Goal: Book appointment/travel/reservation

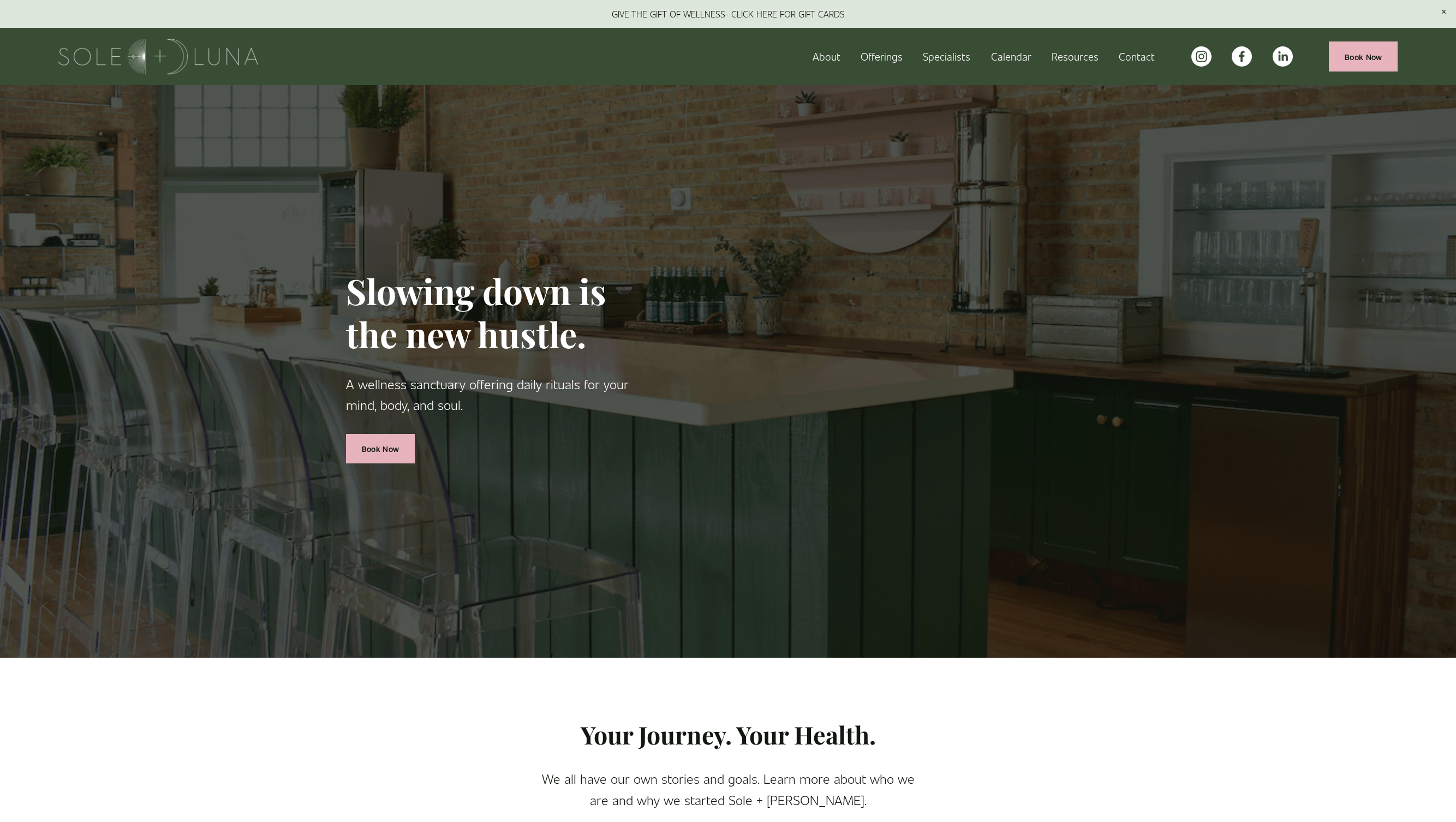
click at [892, 55] on span "Offerings" at bounding box center [882, 57] width 42 height 17
click at [0, 0] on span "Wellness Experiences" at bounding box center [0, 0] width 0 height 0
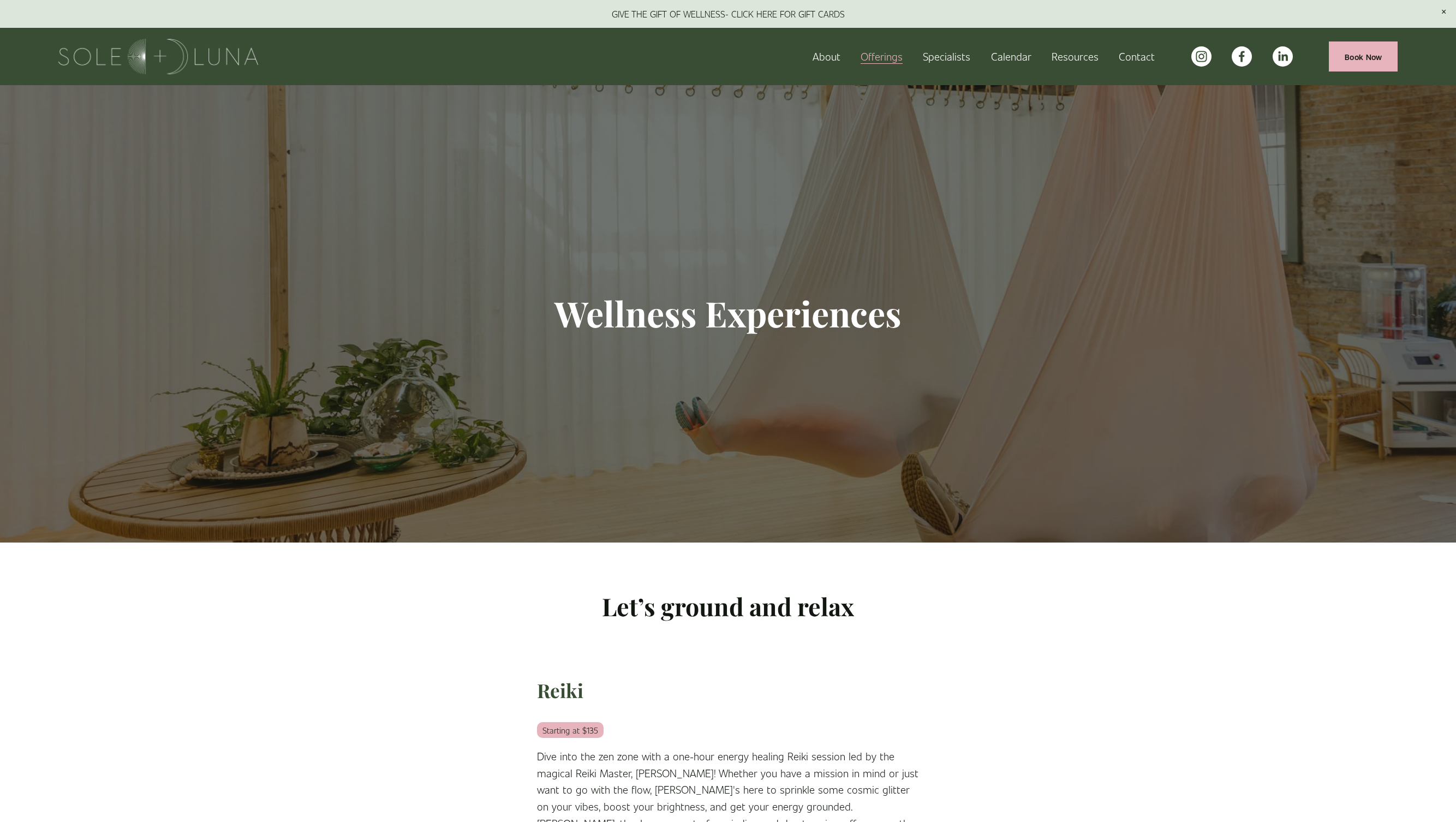
click at [1373, 55] on link "Book Now" at bounding box center [1364, 57] width 69 height 30
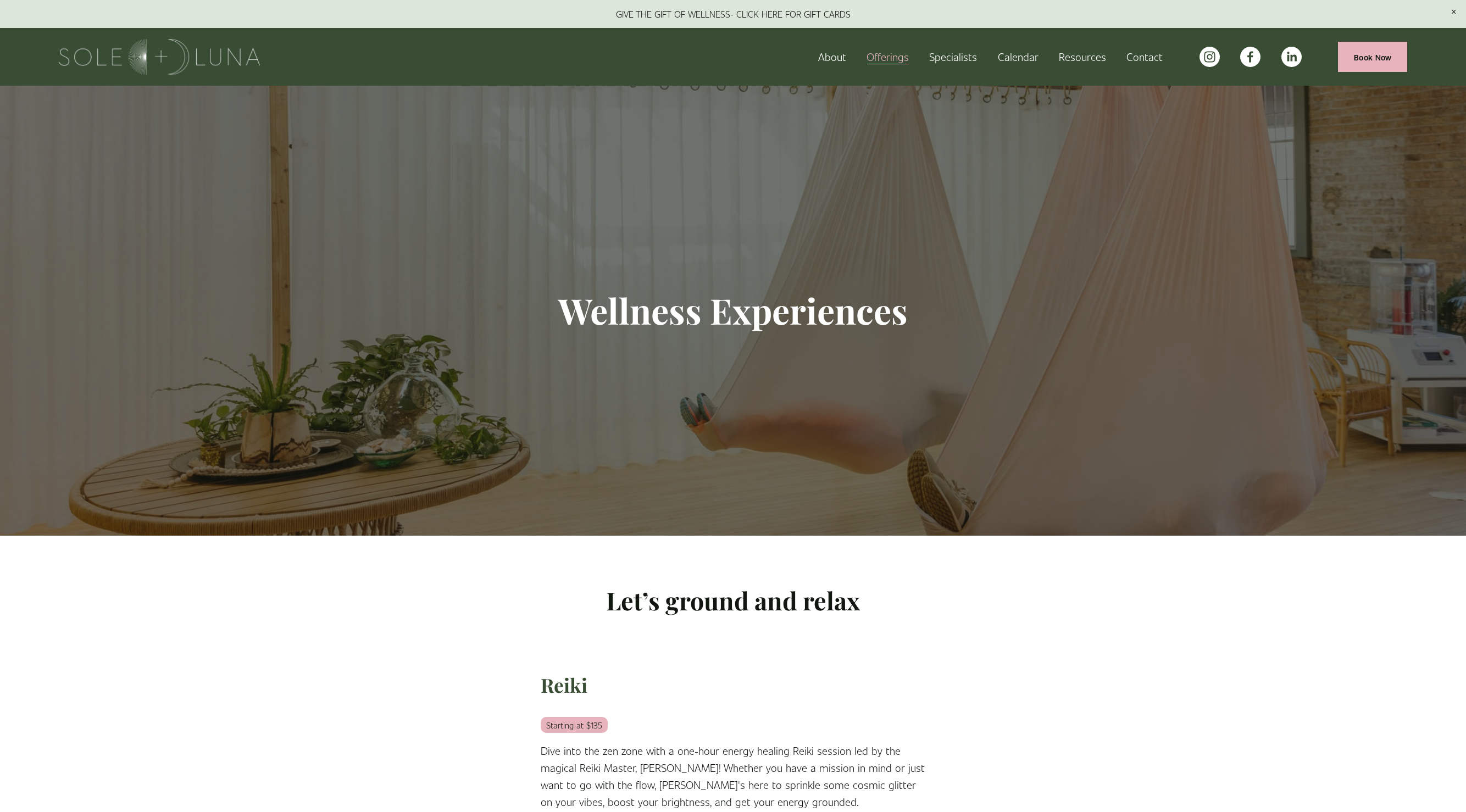
click at [0, 0] on span "Meditations" at bounding box center [0, 0] width 0 height 0
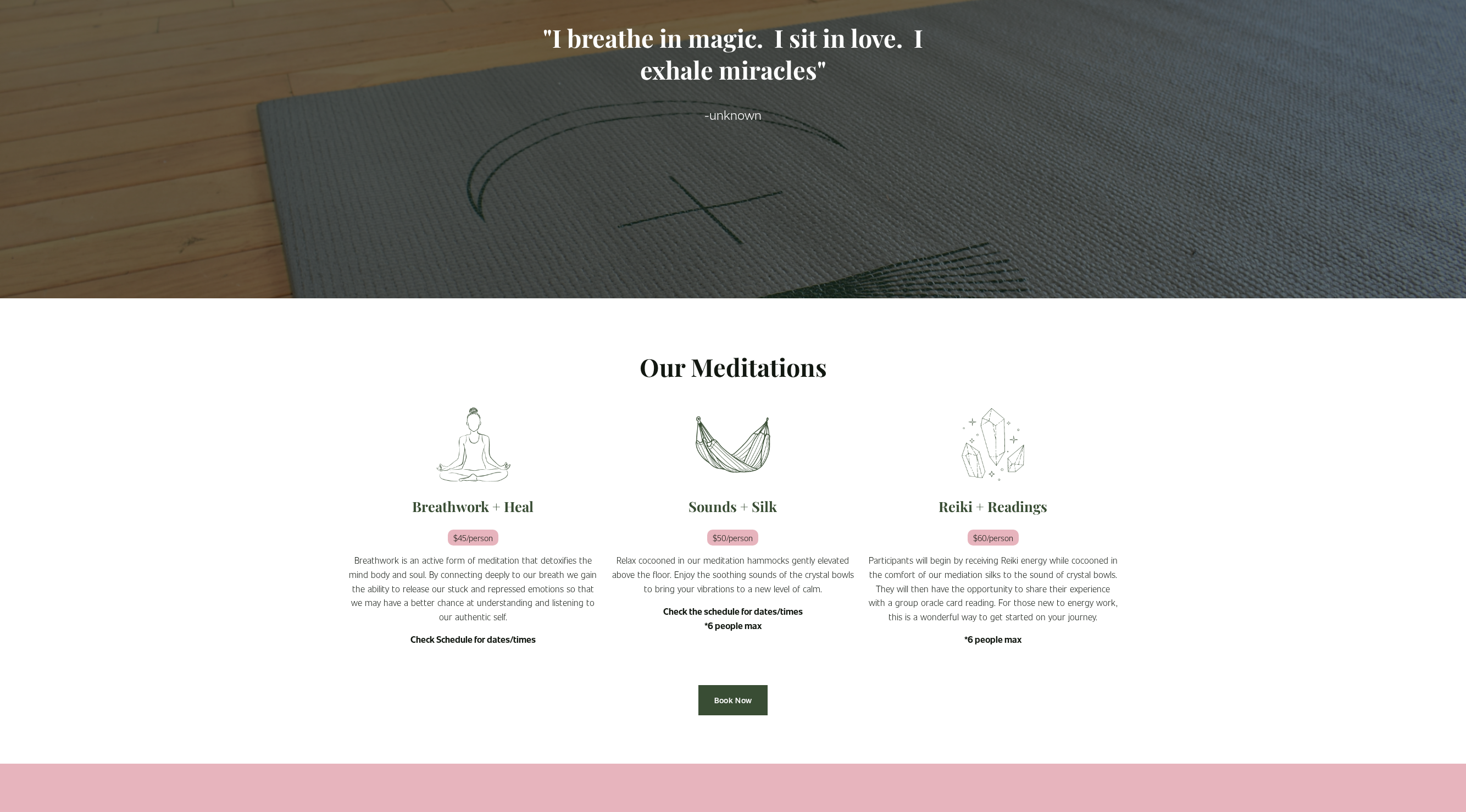
scroll to position [240, 0]
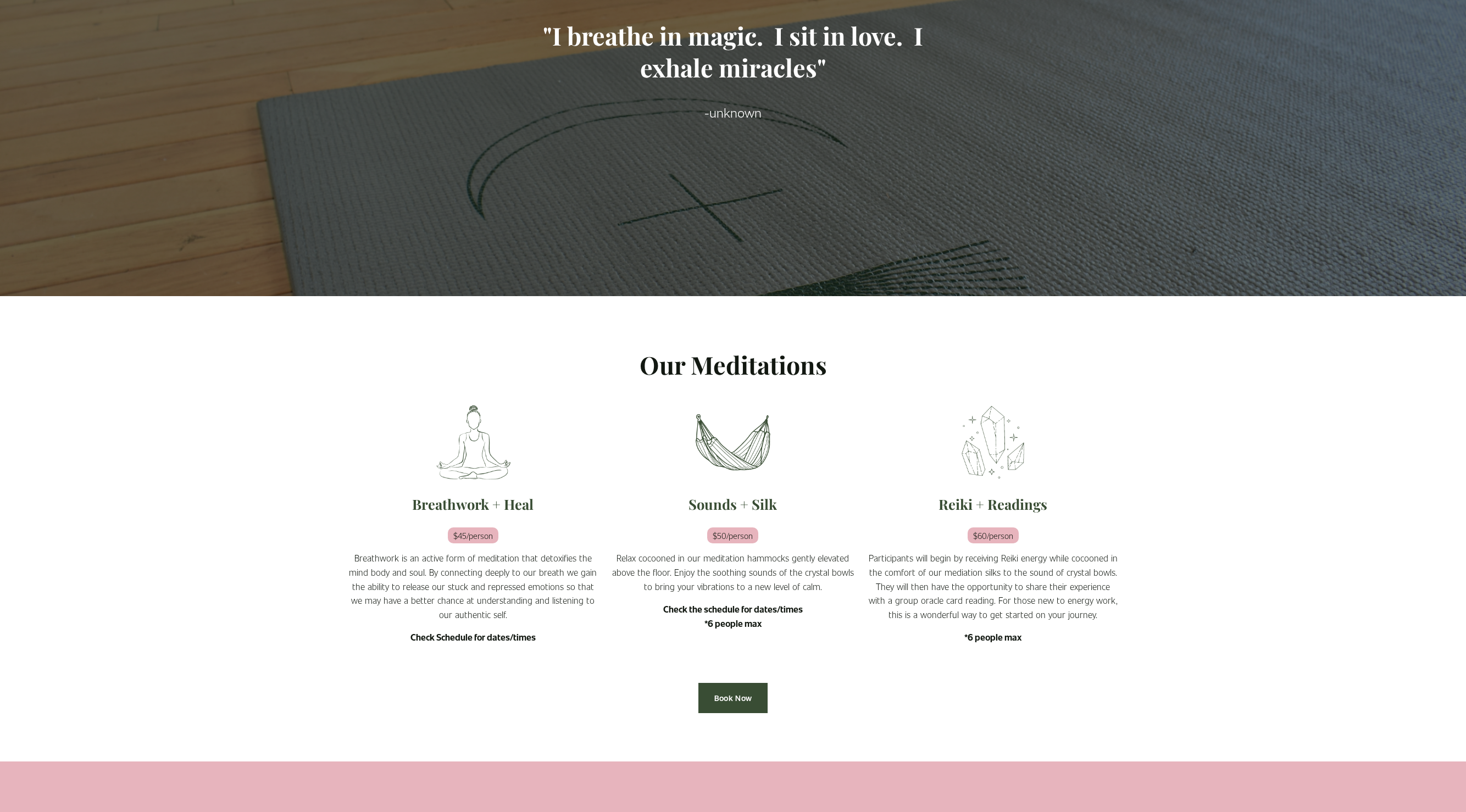
click at [954, 502] on h2 "Reiki + Readings" at bounding box center [994, 503] width 249 height 18
click at [723, 691] on link "Book Now" at bounding box center [733, 698] width 70 height 30
